Goal: Task Accomplishment & Management: Use online tool/utility

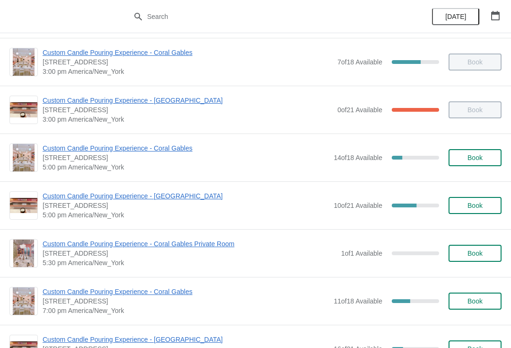
scroll to position [427, 0]
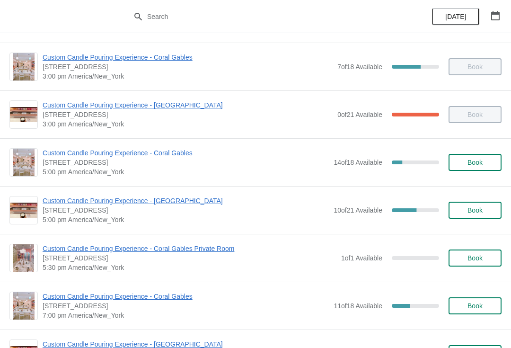
click at [147, 156] on span "Custom Candle Pouring Experience - Coral Gables" at bounding box center [186, 152] width 286 height 9
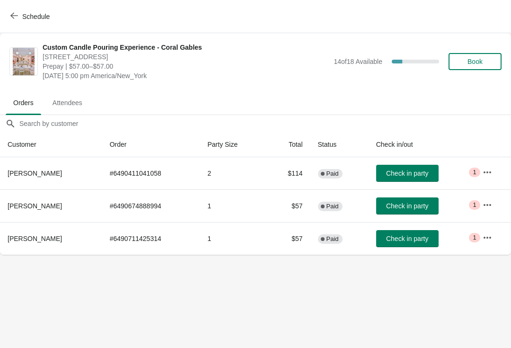
scroll to position [0, 0]
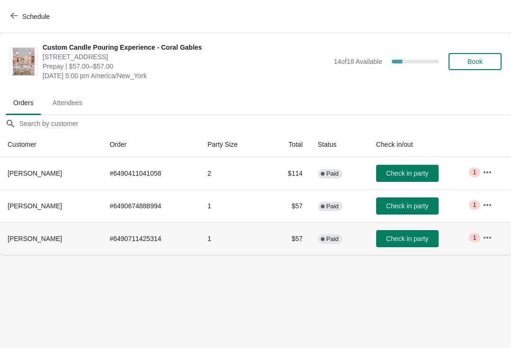
click at [495, 231] on button "button" at bounding box center [487, 237] width 17 height 17
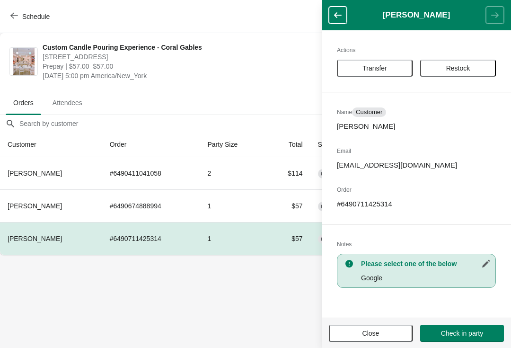
click at [485, 244] on h2 "Notes" at bounding box center [416, 243] width 159 height 9
click at [233, 284] on body "Schedule Custom Candle Pouring Experience - Coral Gables [STREET_ADDRESS] Prepa…" at bounding box center [255, 174] width 511 height 348
click at [336, 20] on button "button" at bounding box center [338, 15] width 18 height 17
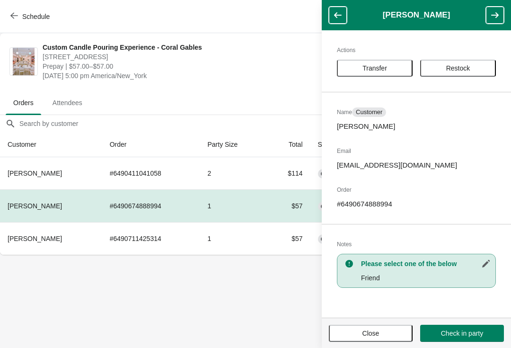
click at [367, 336] on span "Close" at bounding box center [371, 333] width 17 height 8
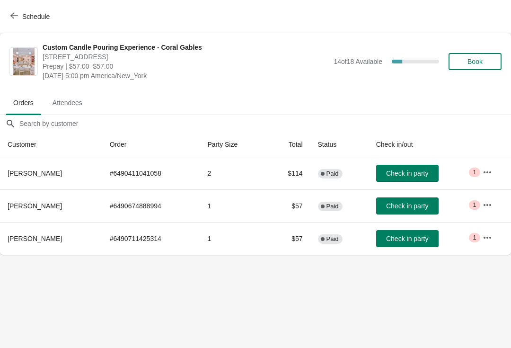
click at [489, 179] on button "button" at bounding box center [487, 172] width 17 height 17
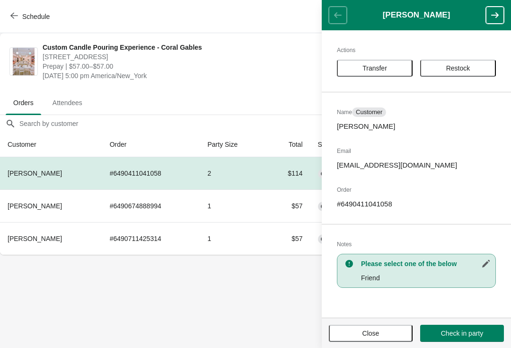
click at [354, 341] on button "Close" at bounding box center [371, 333] width 84 height 17
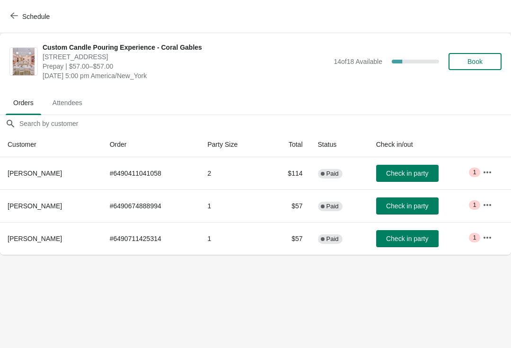
click at [406, 180] on button "Check in party" at bounding box center [407, 173] width 62 height 17
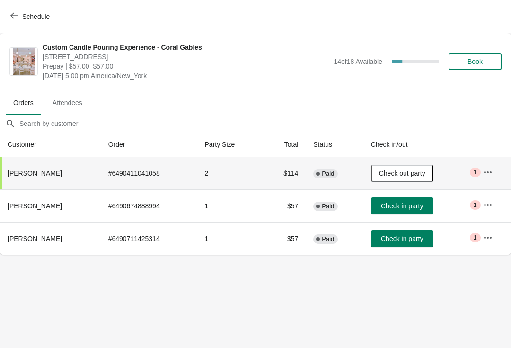
click at [486, 238] on icon "button" at bounding box center [488, 237] width 8 height 2
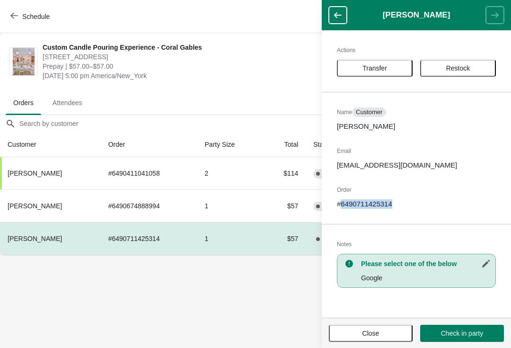
copy p "6490711425314"
click at [399, 340] on button "Close" at bounding box center [371, 333] width 84 height 17
